Goal: Task Accomplishment & Management: Manage account settings

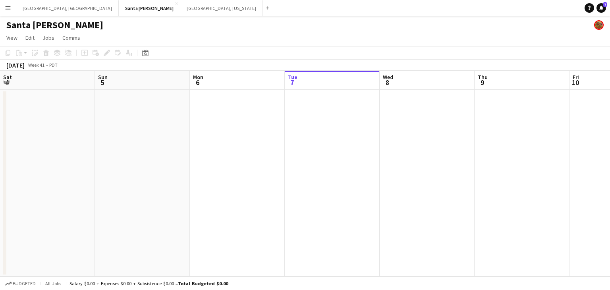
scroll to position [0, 363]
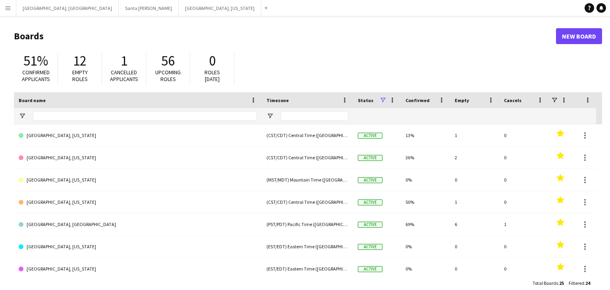
click at [3, 10] on button "Menu" at bounding box center [8, 8] width 16 height 16
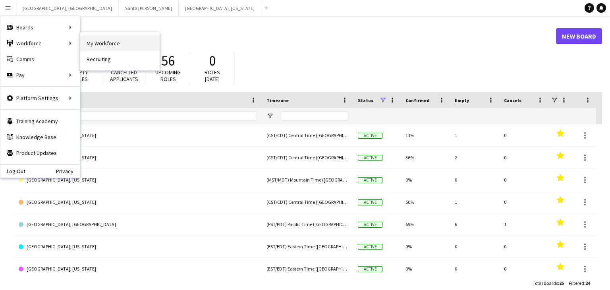
click at [107, 44] on link "My Workforce" at bounding box center [119, 43] width 79 height 16
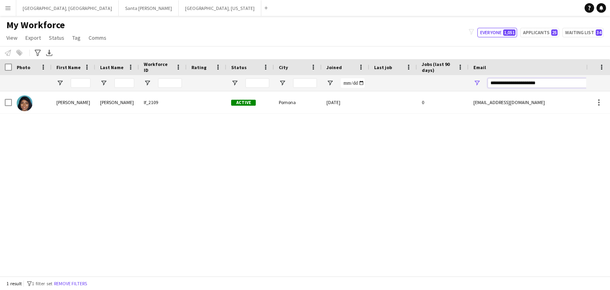
click at [515, 83] on input "**********" at bounding box center [555, 83] width 135 height 10
paste input "Email Filter Input"
type input "**********"
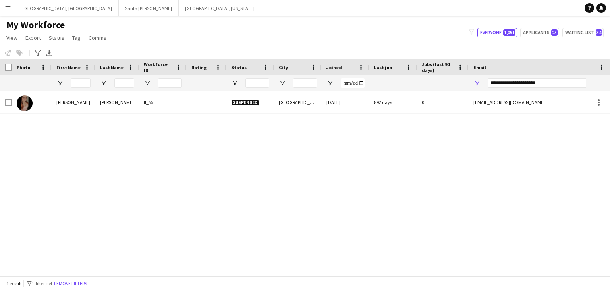
click at [97, 104] on div "[PERSON_NAME]" at bounding box center [117, 102] width 44 height 22
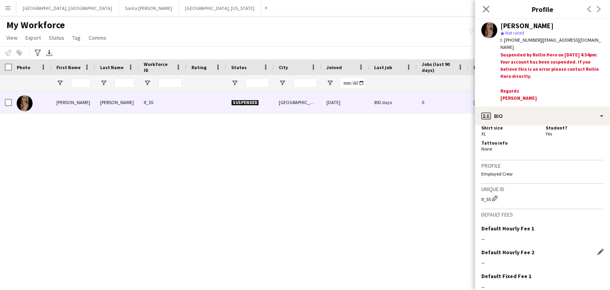
scroll to position [414, 0]
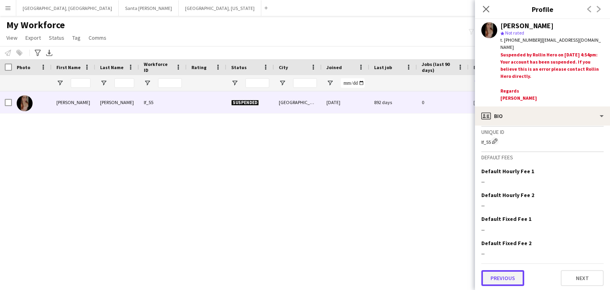
click at [499, 275] on button "Previous" at bounding box center [502, 278] width 43 height 16
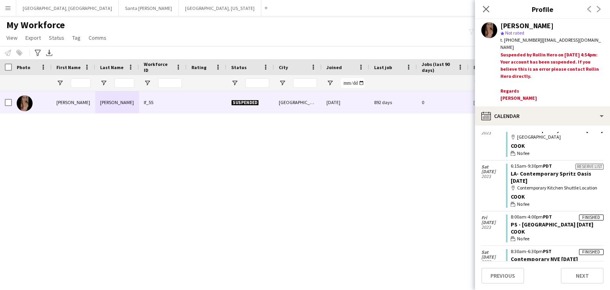
scroll to position [0, 0]
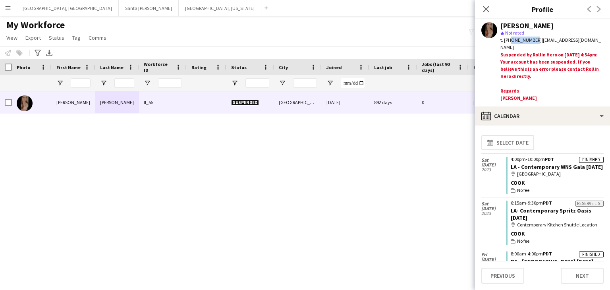
drag, startPoint x: 509, startPoint y: 40, endPoint x: 533, endPoint y: 40, distance: 23.4
click at [533, 40] on span "t. [PHONE_NUMBER]" at bounding box center [520, 40] width 41 height 6
copy span "9512244370"
click at [483, 6] on icon at bounding box center [486, 9] width 8 height 8
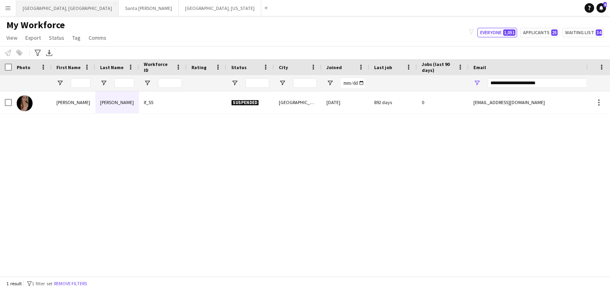
click at [41, 6] on button "[GEOGRAPHIC_DATA], [GEOGRAPHIC_DATA] Close" at bounding box center [67, 7] width 102 height 15
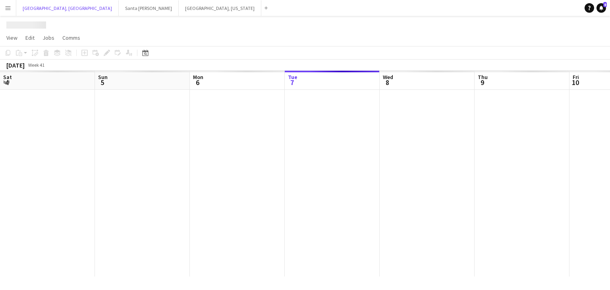
scroll to position [0, 190]
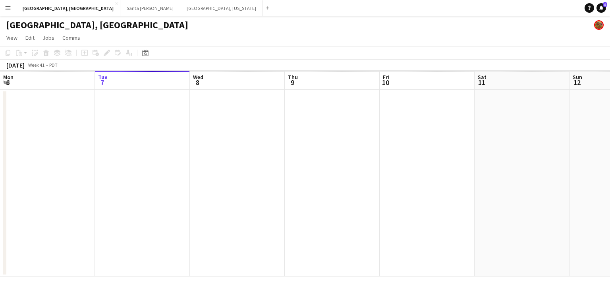
drag, startPoint x: 501, startPoint y: 178, endPoint x: 430, endPoint y: 189, distance: 72.7
click at [306, 186] on app-calendar-viewport "Sat 4 Sun 5 Mon 6 Tue 7 Wed 8 Thu 9 Fri 10 Sat 11 Sun 12 Mon 13 Tue 14 Wed 15" at bounding box center [305, 174] width 610 height 206
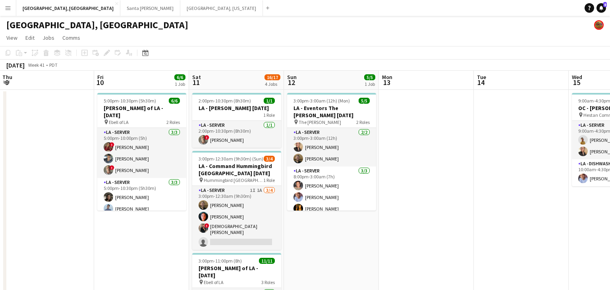
drag, startPoint x: 237, startPoint y: 237, endPoint x: 108, endPoint y: 230, distance: 129.6
click at [108, 230] on app-calendar-viewport "Mon 6 Tue 7 Wed 8 11/11 1 Job Thu 9 Fri 10 6/6 1 Job Sat 11 16/17 4 Jobs Sun 12…" at bounding box center [305, 264] width 610 height 387
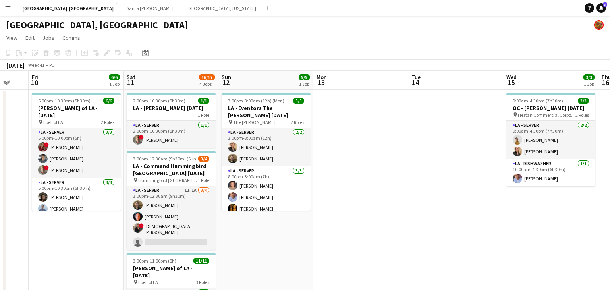
drag, startPoint x: 373, startPoint y: 217, endPoint x: 333, endPoint y: 230, distance: 42.6
click at [332, 230] on app-calendar-viewport "Mon 6 Tue 7 Wed 8 11/11 1 Job Thu 9 Fri 10 6/6 1 Job Sat 11 16/17 4 Jobs Sun 12…" at bounding box center [305, 264] width 610 height 387
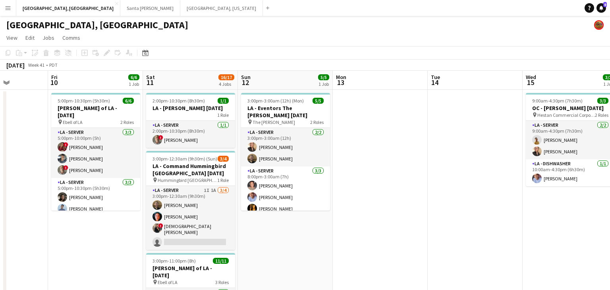
drag, startPoint x: 495, startPoint y: 224, endPoint x: 324, endPoint y: 232, distance: 170.9
click at [324, 232] on app-calendar-viewport "Mon 6 Tue 7 Wed 8 11/11 1 Job Thu 9 Fri 10 6/6 1 Job Sat 11 16/17 4 Jobs Sun 12…" at bounding box center [305, 264] width 610 height 387
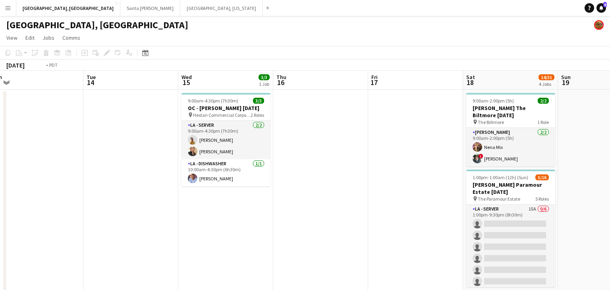
drag, startPoint x: 452, startPoint y: 231, endPoint x: 298, endPoint y: 234, distance: 153.7
click at [298, 234] on app-calendar-viewport "Thu 9 Fri 10 6/6 1 Job Sat 11 16/17 4 Jobs Sun 12 5/5 1 Job Mon 13 Tue 14 Wed 1…" at bounding box center [305, 292] width 610 height 442
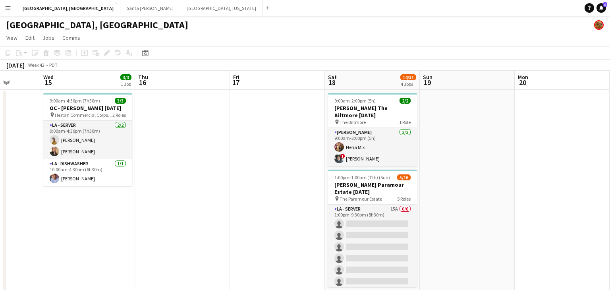
scroll to position [0, 283]
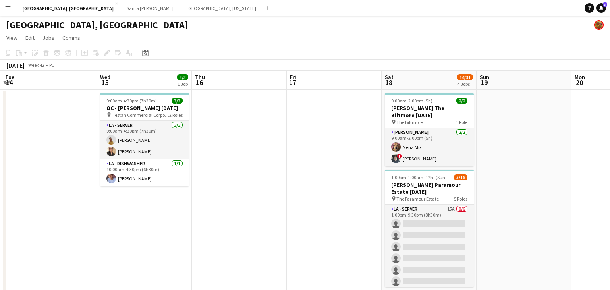
drag, startPoint x: 393, startPoint y: 222, endPoint x: 216, endPoint y: 227, distance: 176.4
click at [216, 227] on app-calendar-viewport "Sat 11 16/17 4 Jobs Sun 12 5/5 1 Job Mon 13 Tue 14 Wed 15 3/3 1 Job Thu 16 Fri …" at bounding box center [305, 292] width 610 height 442
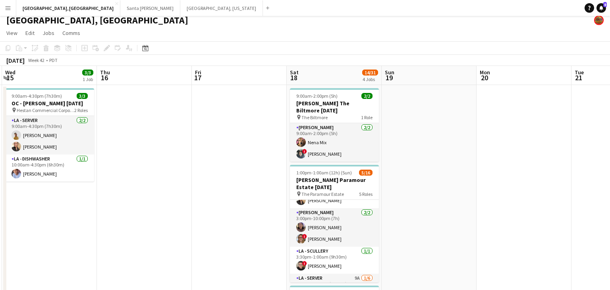
scroll to position [0, 0]
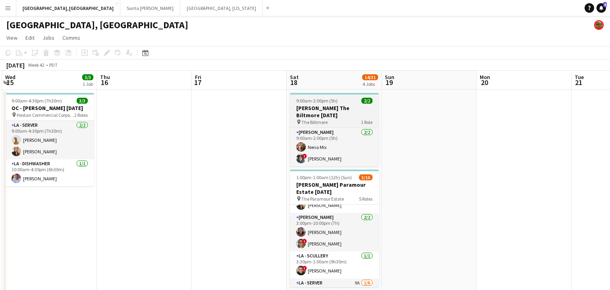
click at [338, 113] on h3 "[PERSON_NAME] The Biltmore [DATE]" at bounding box center [334, 111] width 89 height 14
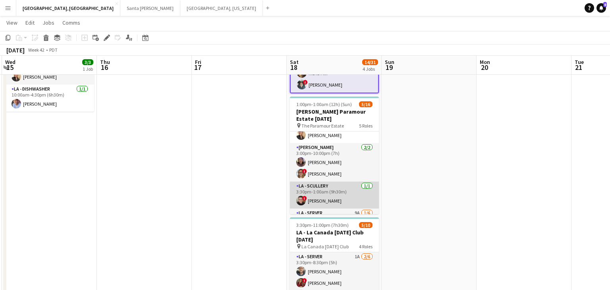
scroll to position [100, 0]
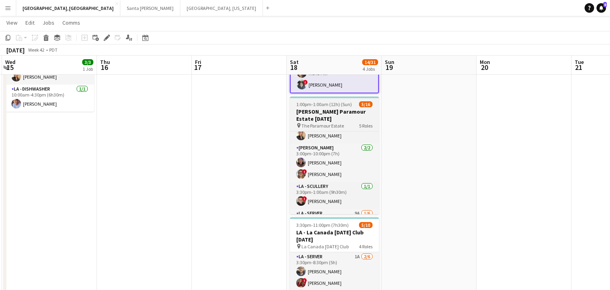
click at [332, 116] on h3 "[PERSON_NAME] Paramour Estate [DATE]" at bounding box center [334, 115] width 89 height 14
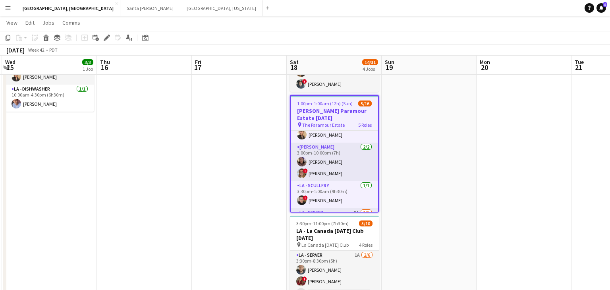
scroll to position [0, 283]
click at [108, 37] on icon "Edit" at bounding box center [107, 38] width 6 height 6
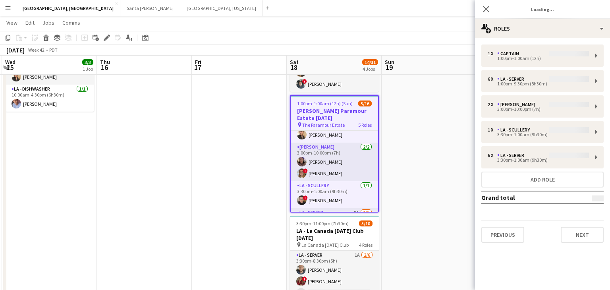
type input "**********"
click at [587, 233] on button "Next" at bounding box center [582, 235] width 43 height 16
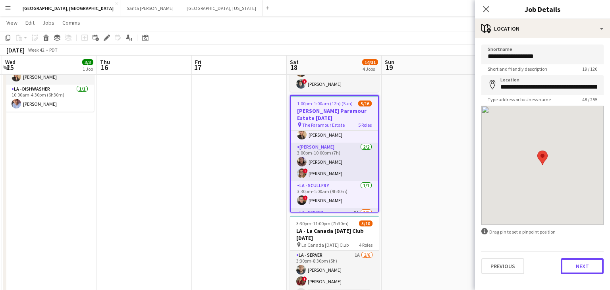
click at [587, 272] on button "Next" at bounding box center [582, 266] width 43 height 16
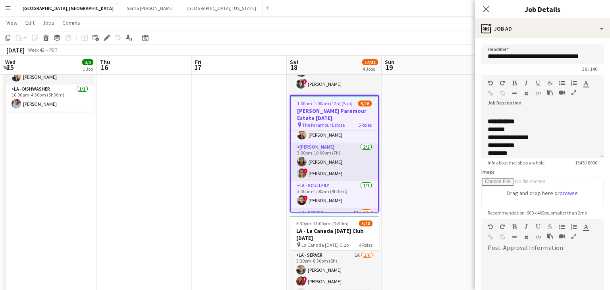
scroll to position [141, 0]
click at [487, 10] on icon at bounding box center [486, 9] width 8 height 8
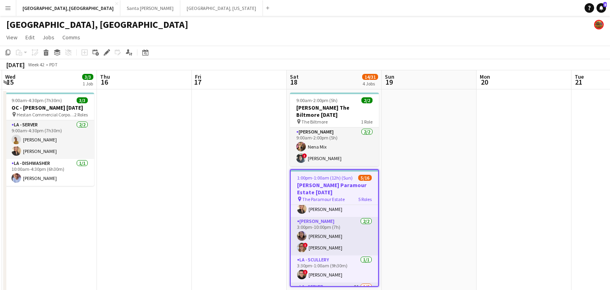
scroll to position [0, 0]
